Goal: Use online tool/utility: Utilize a website feature to perform a specific function

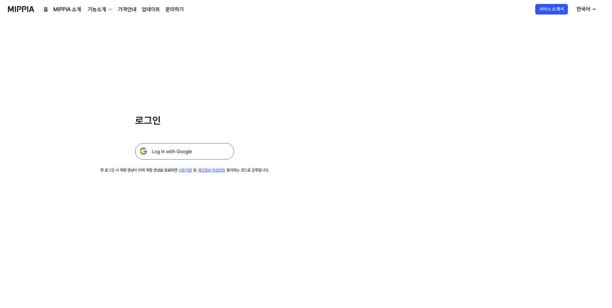
click at [153, 148] on img at bounding box center [184, 151] width 99 height 16
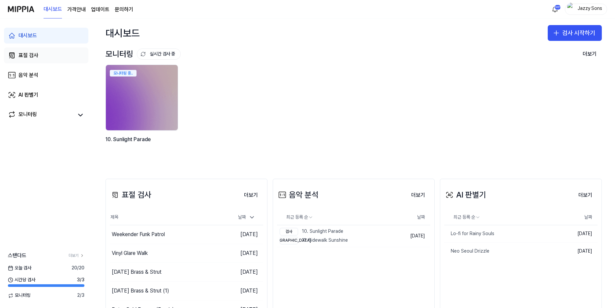
click at [40, 57] on link "표절 검사" at bounding box center [46, 55] width 84 height 16
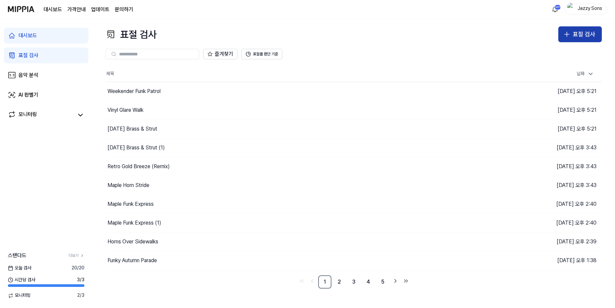
click at [582, 32] on div "표절 검사" at bounding box center [584, 35] width 22 height 10
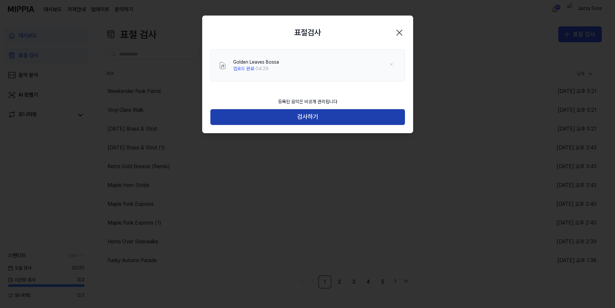
click at [325, 116] on button "검사하기" at bounding box center [307, 117] width 195 height 16
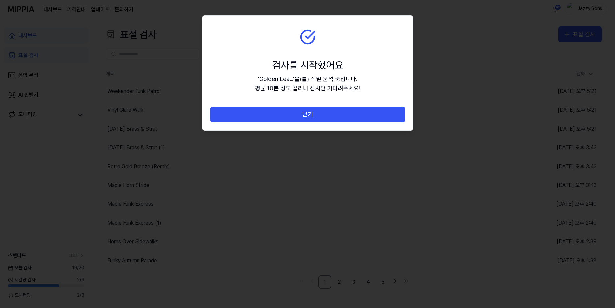
click at [318, 115] on button "닫기" at bounding box center [307, 115] width 195 height 16
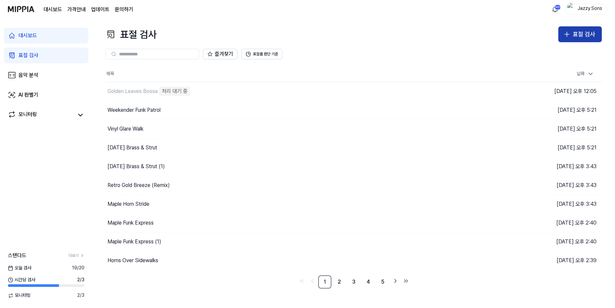
click at [596, 36] on button "표절 검사" at bounding box center [580, 34] width 44 height 16
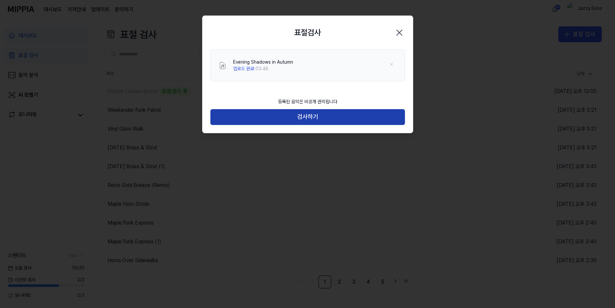
click at [278, 116] on button "검사하기" at bounding box center [307, 117] width 195 height 16
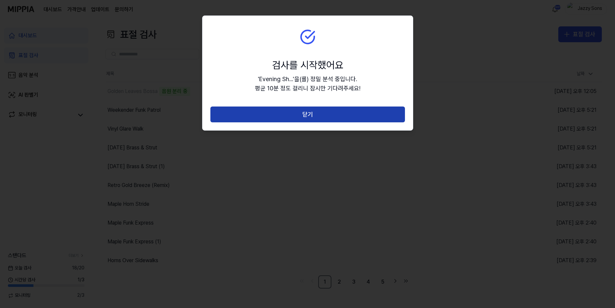
click at [299, 113] on button "닫기" at bounding box center [307, 115] width 195 height 16
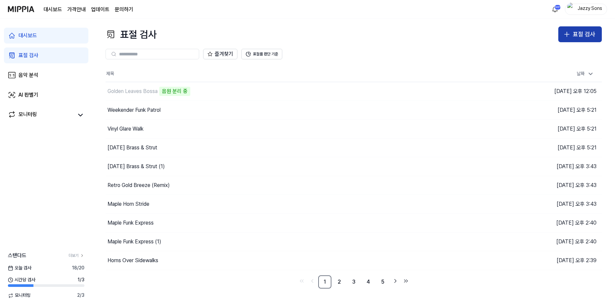
click at [578, 34] on div "표절 검사" at bounding box center [584, 35] width 22 height 10
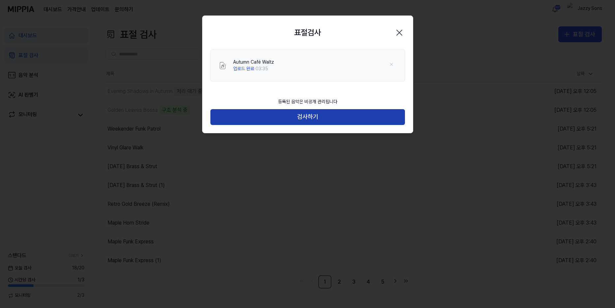
click at [291, 117] on button "검사하기" at bounding box center [307, 117] width 195 height 16
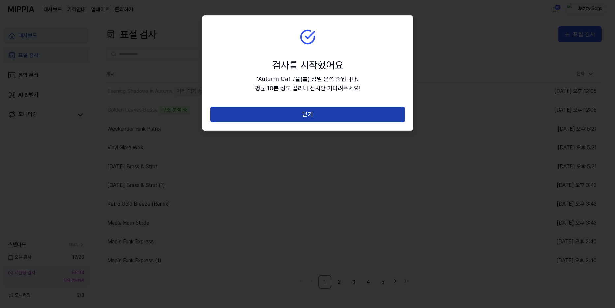
click at [310, 116] on button "닫기" at bounding box center [307, 115] width 195 height 16
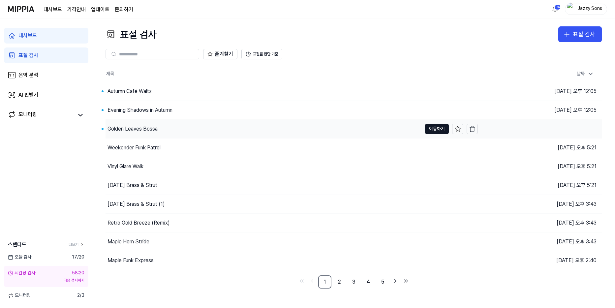
click at [143, 131] on div "Golden Leaves Bossa" at bounding box center [132, 129] width 50 height 8
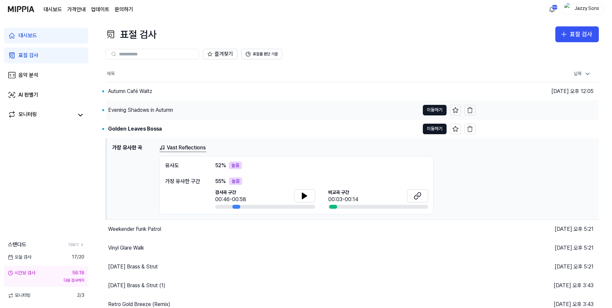
click at [150, 115] on div "Evening Shadows in Autumn" at bounding box center [263, 110] width 314 height 18
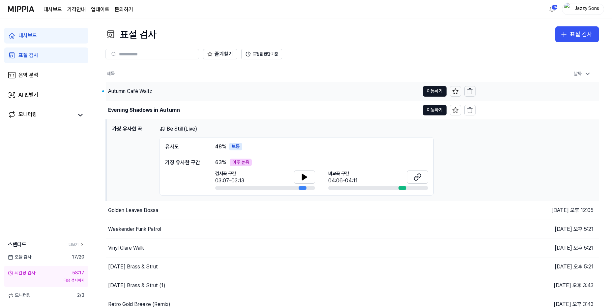
click at [135, 99] on div "Autumn Café Waltz" at bounding box center [263, 91] width 314 height 18
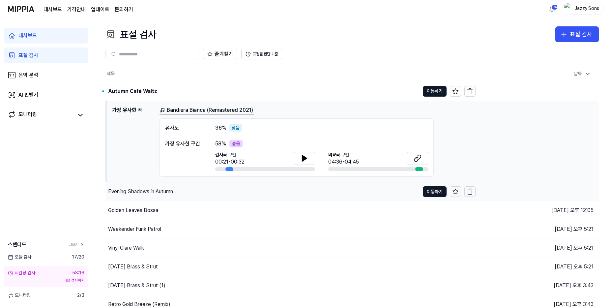
click at [137, 193] on div "Evening Shadows in Autumn" at bounding box center [140, 192] width 65 height 8
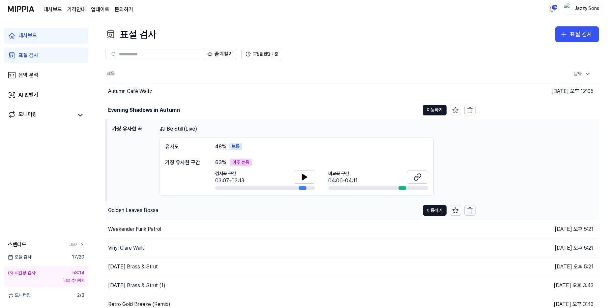
click at [143, 206] on div "Golden Leaves Bossa" at bounding box center [263, 210] width 314 height 18
